Goal: Task Accomplishment & Management: Manage account settings

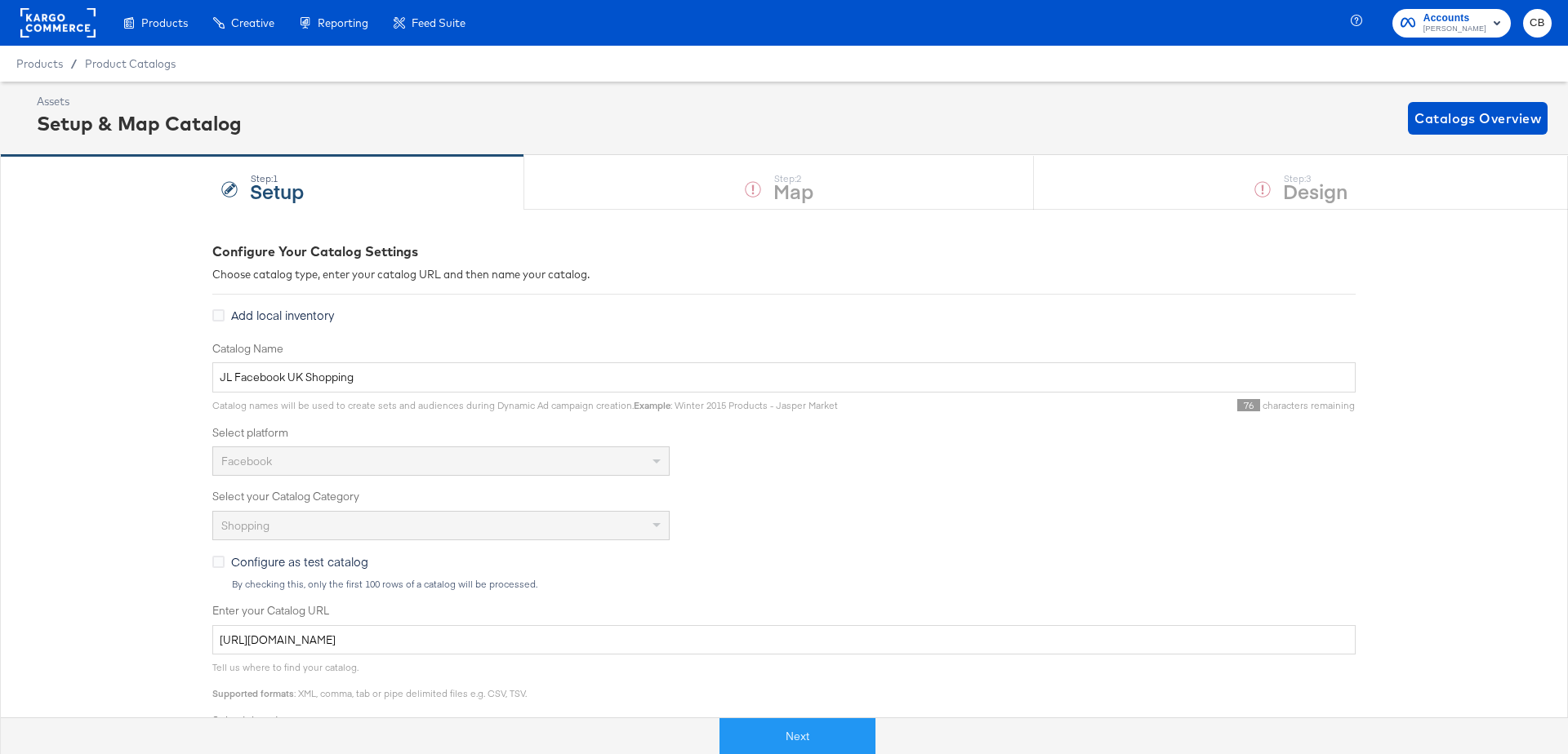
click at [52, 23] on rect at bounding box center [58, 22] width 75 height 29
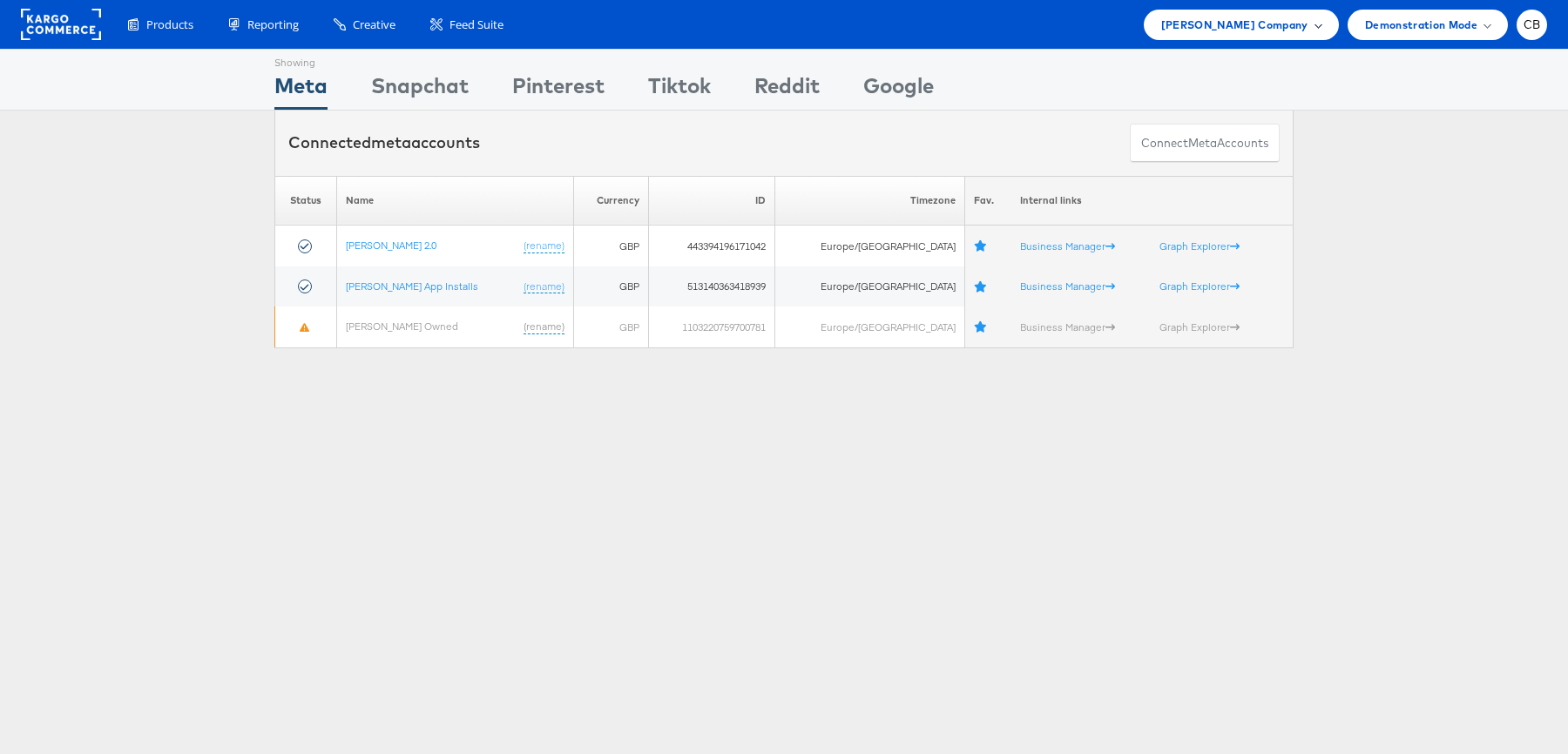
click at [1299, 29] on span "[PERSON_NAME] Company" at bounding box center [1235, 25] width 147 height 18
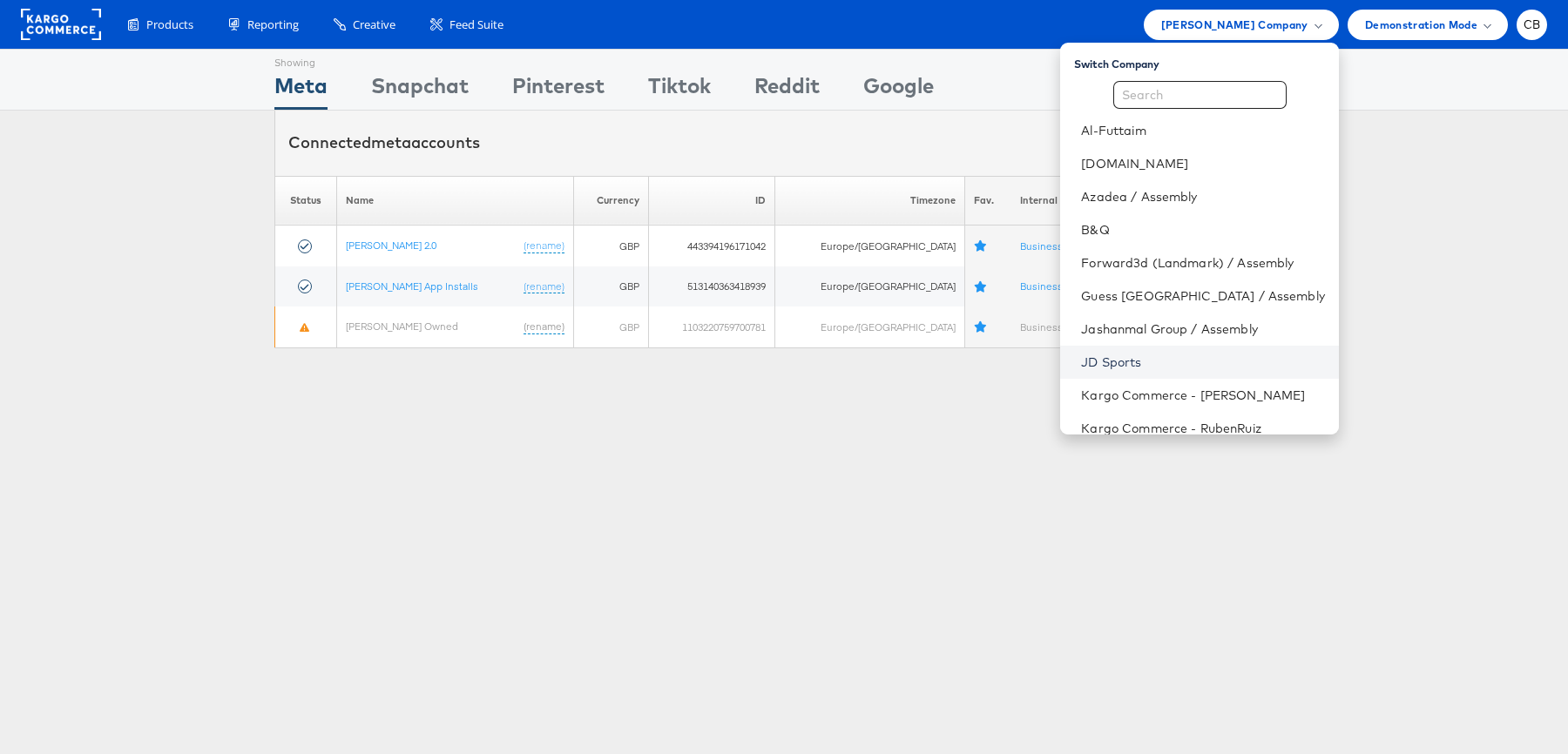
click at [1151, 363] on link "JD Sports" at bounding box center [1202, 362] width 243 height 17
